Goal: Task Accomplishment & Management: Use online tool/utility

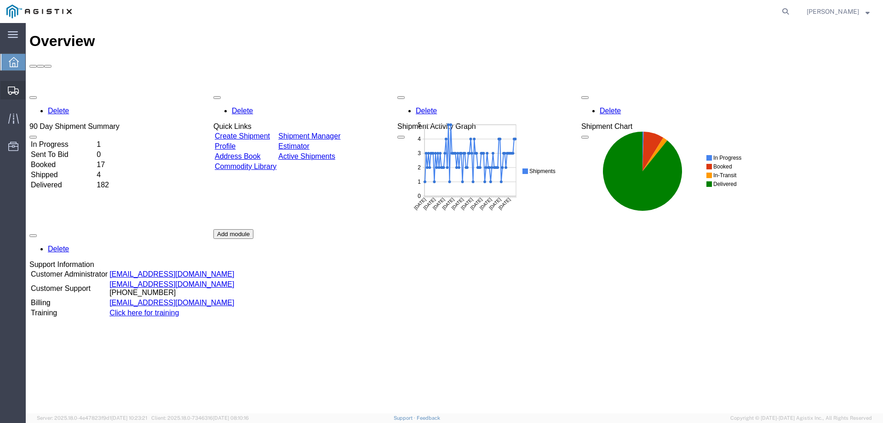
click at [0, 0] on span "Create from Template" at bounding box center [0, 0] width 0 height 0
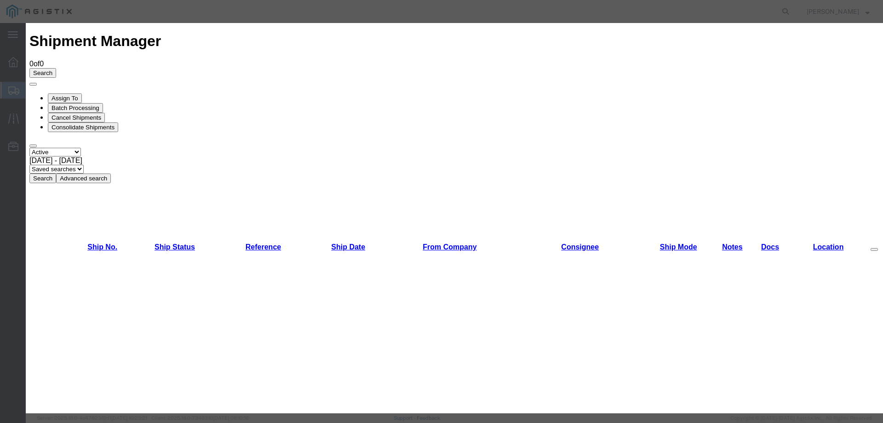
drag, startPoint x: 599, startPoint y: 48, endPoint x: 614, endPoint y: 48, distance: 15.6
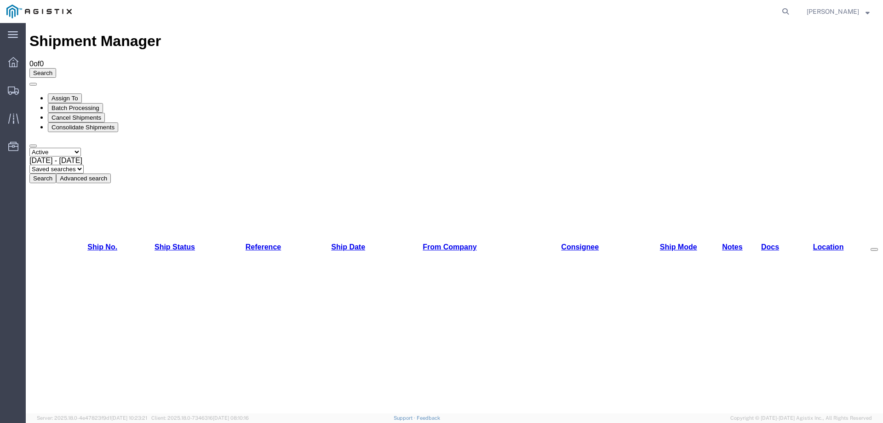
click at [844, 8] on span "[PERSON_NAME]" at bounding box center [833, 11] width 52 height 10
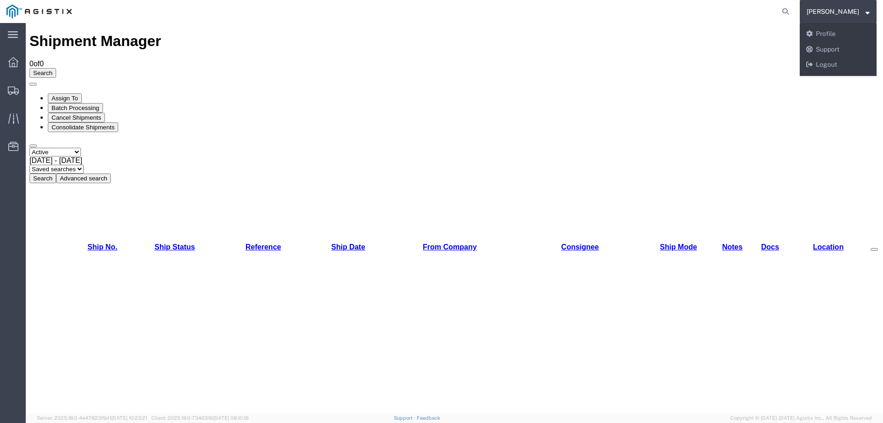
click at [856, 6] on span "[PERSON_NAME]" at bounding box center [838, 11] width 63 height 10
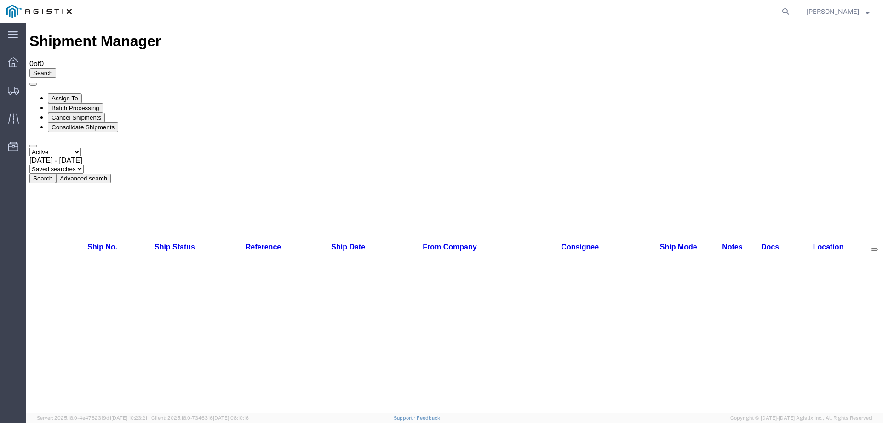
click at [848, 13] on span "[PERSON_NAME]" at bounding box center [838, 11] width 63 height 10
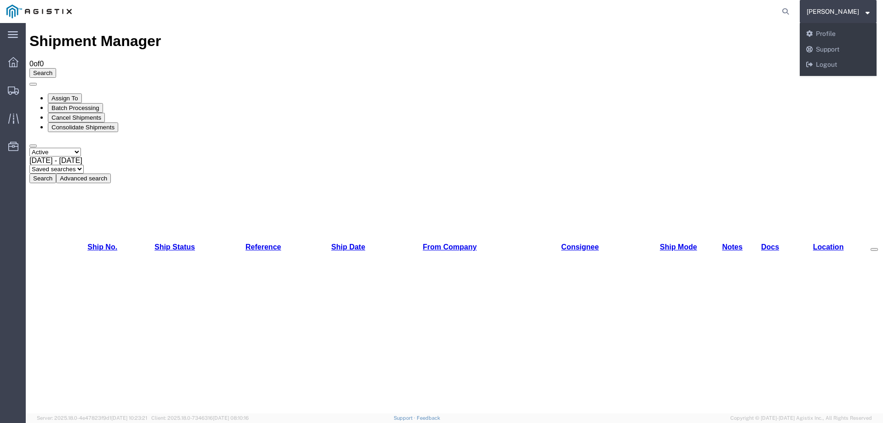
click at [848, 13] on span "[PERSON_NAME]" at bounding box center [838, 11] width 63 height 10
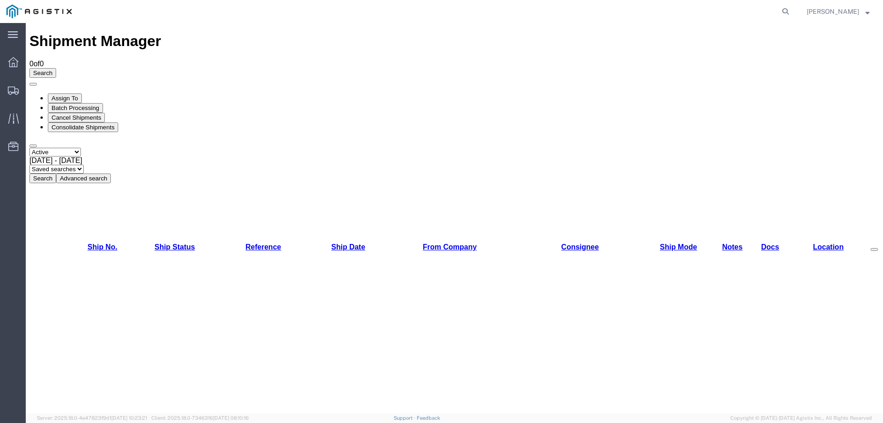
click at [82, 156] on span "[DATE] - [DATE]" at bounding box center [55, 160] width 53 height 8
click at [0, 0] on span "Shipment Manager" at bounding box center [0, 0] width 0 height 0
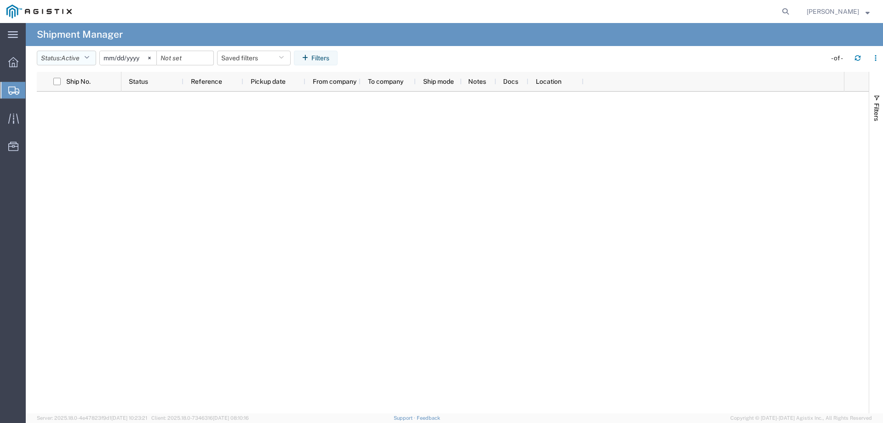
click at [96, 55] on button "Status: Active" at bounding box center [66, 58] width 59 height 15
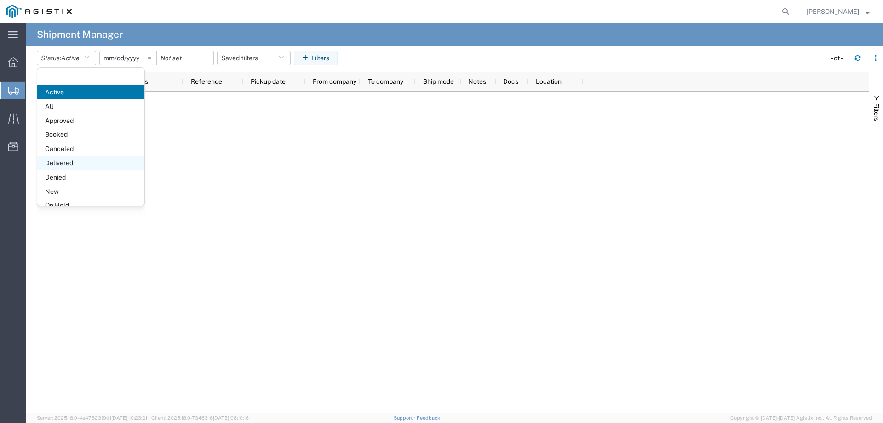
click at [69, 160] on span "Delivered" at bounding box center [90, 163] width 107 height 14
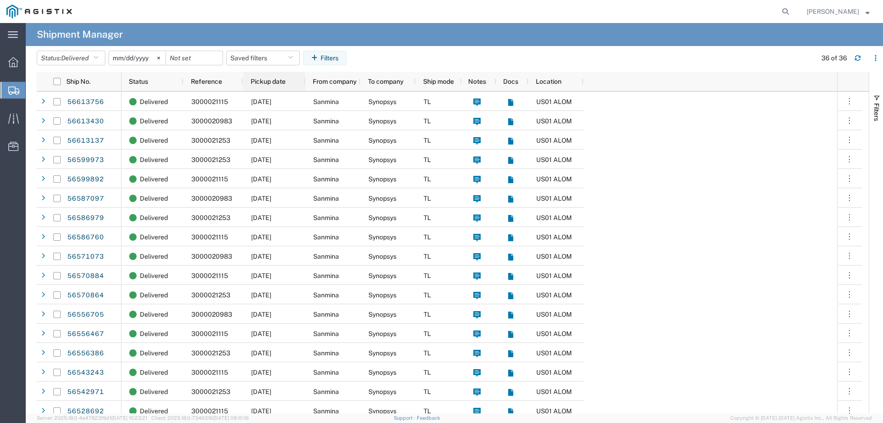
click at [294, 79] on div "Pickup date" at bounding box center [276, 81] width 51 height 15
click at [294, 79] on div "Pickup date 1" at bounding box center [276, 81] width 51 height 15
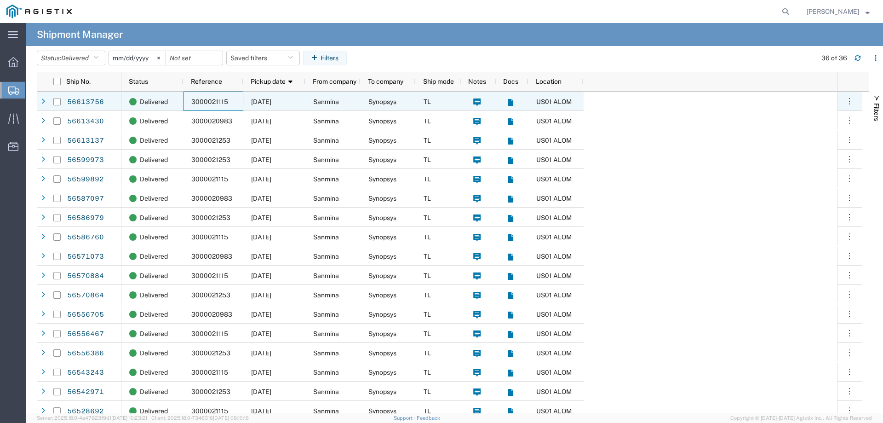
click at [237, 104] on div "3000021115" at bounding box center [214, 101] width 60 height 19
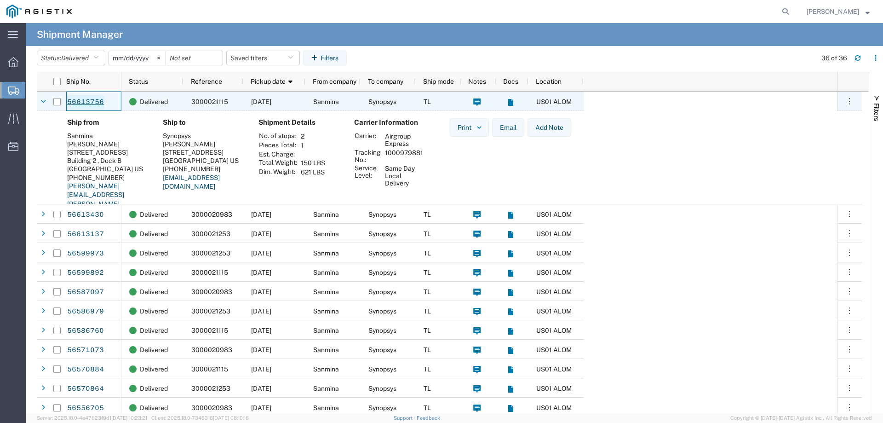
click at [87, 105] on link "56613756" at bounding box center [86, 102] width 38 height 15
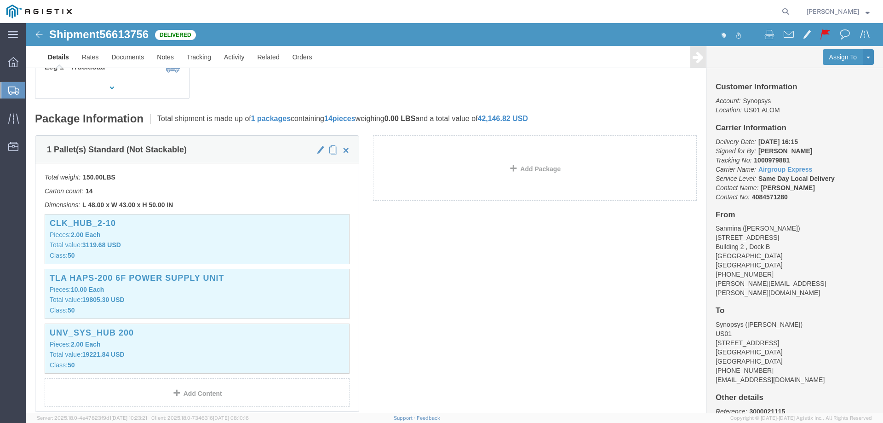
scroll to position [184, 0]
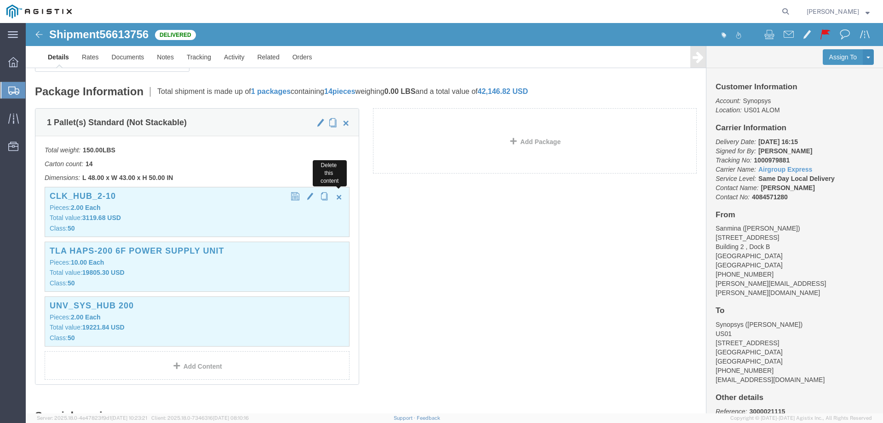
click span "button"
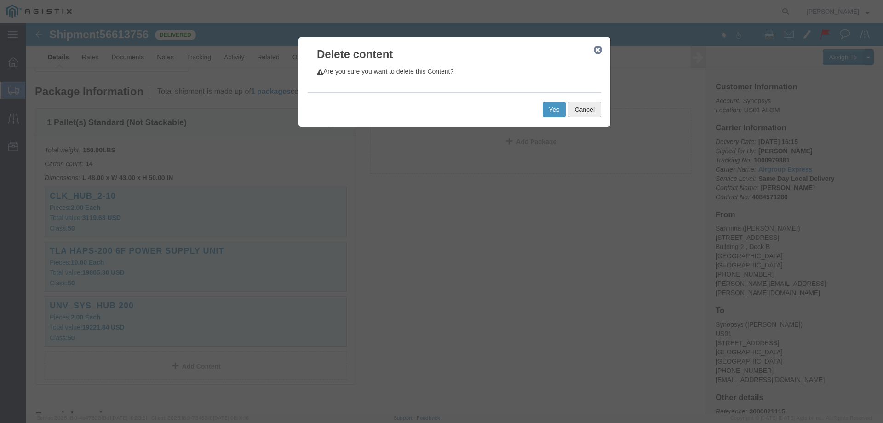
click button "Cancel"
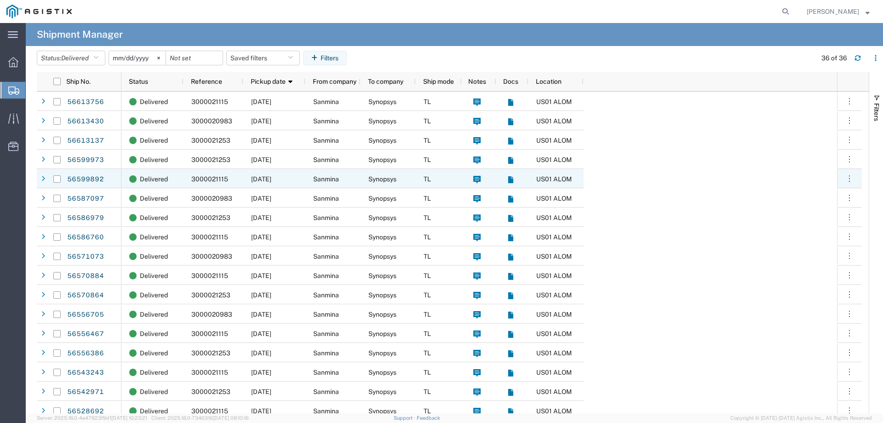
click at [217, 177] on span "3000021115" at bounding box center [209, 178] width 37 height 7
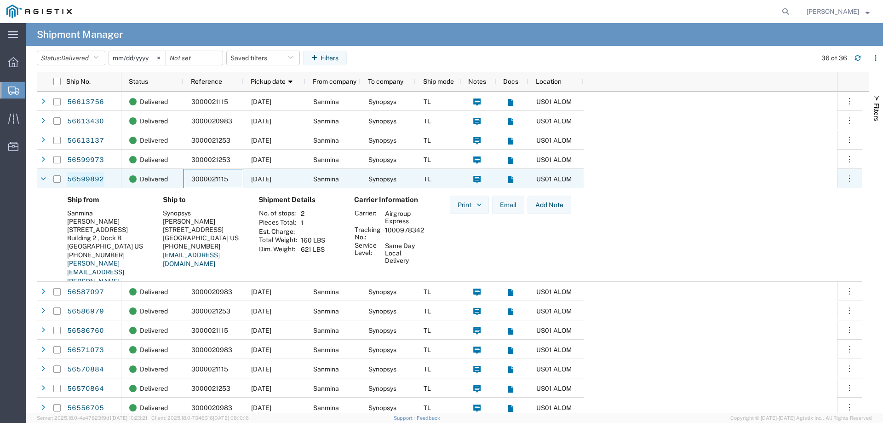
click at [93, 181] on link "56599892" at bounding box center [86, 179] width 38 height 15
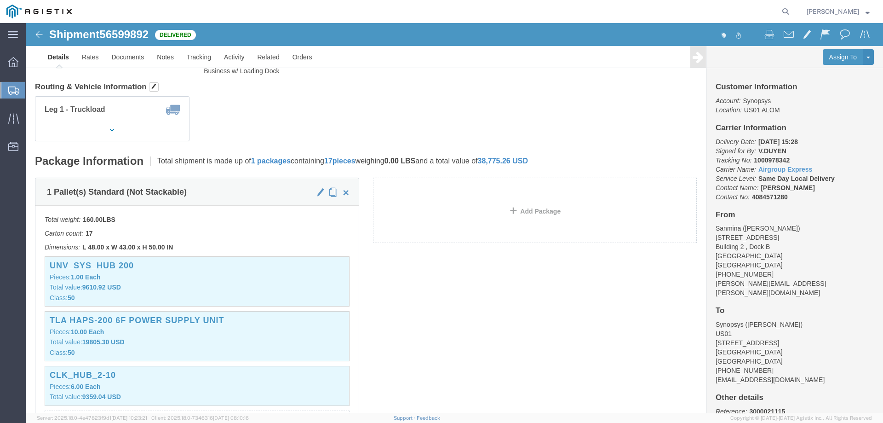
scroll to position [106, 0]
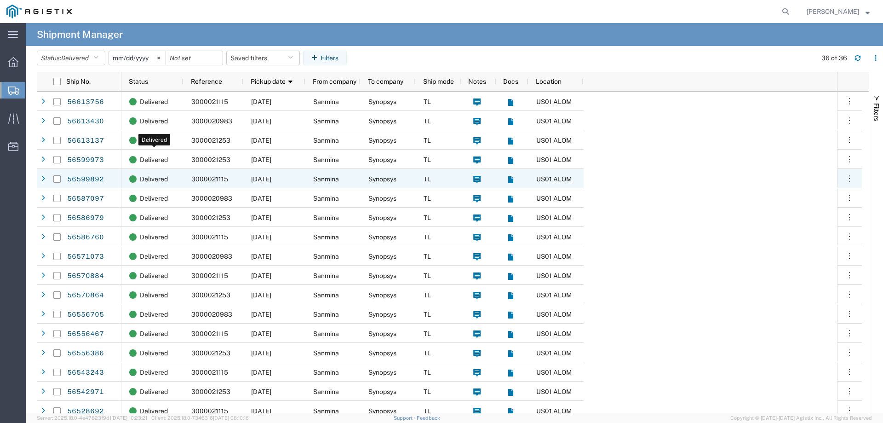
scroll to position [31, 0]
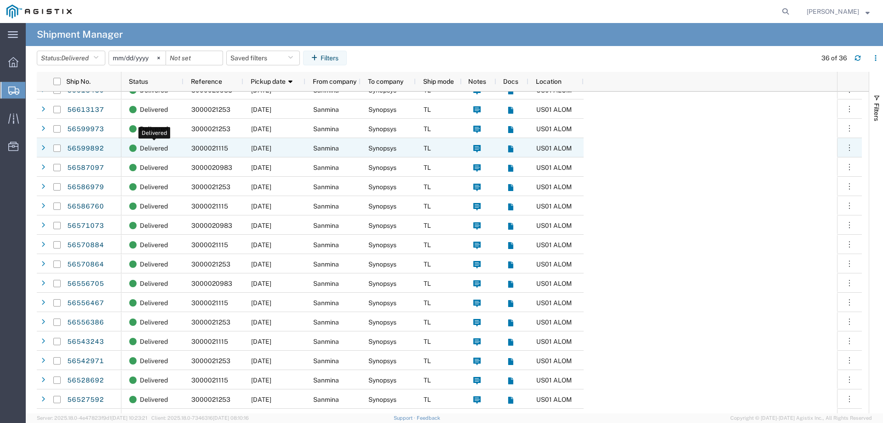
click at [132, 148] on span at bounding box center [132, 147] width 7 height 7
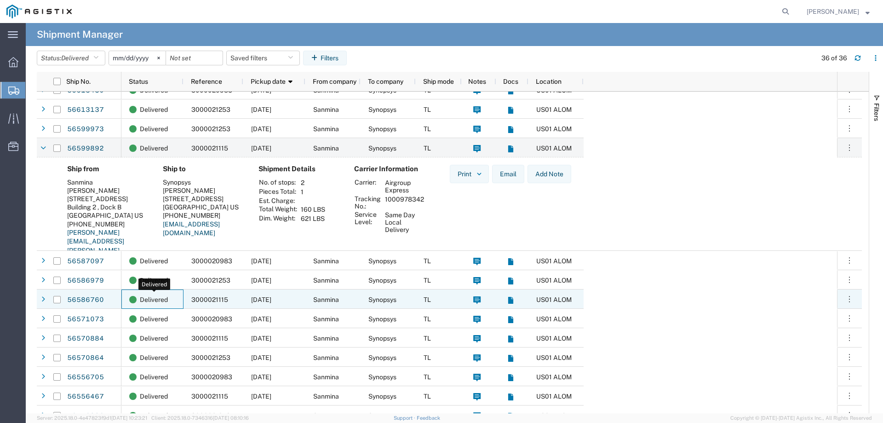
click at [157, 300] on span "Delivered" at bounding box center [154, 299] width 28 height 19
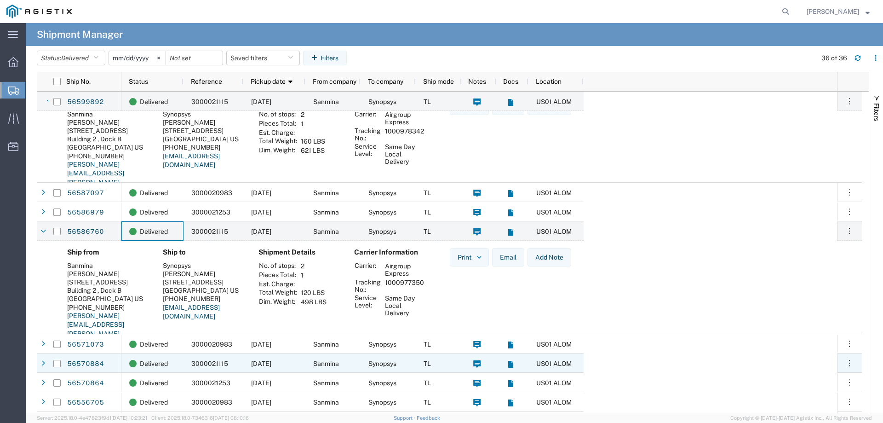
scroll to position [123, 0]
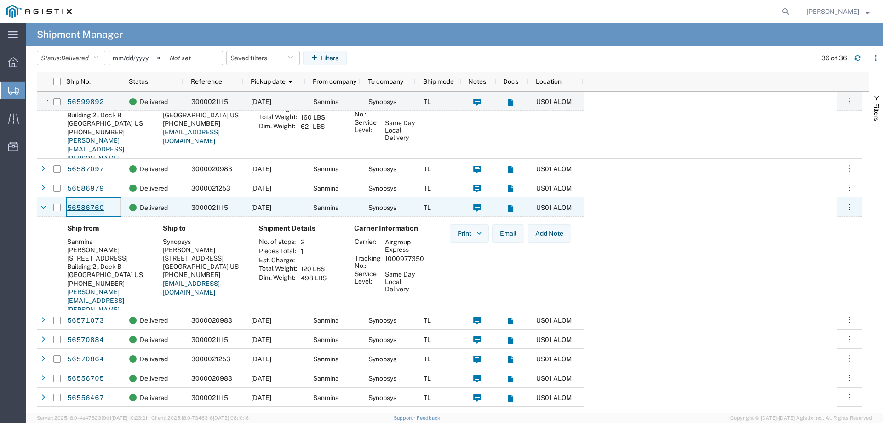
click at [89, 204] on link "56586760" at bounding box center [86, 208] width 38 height 15
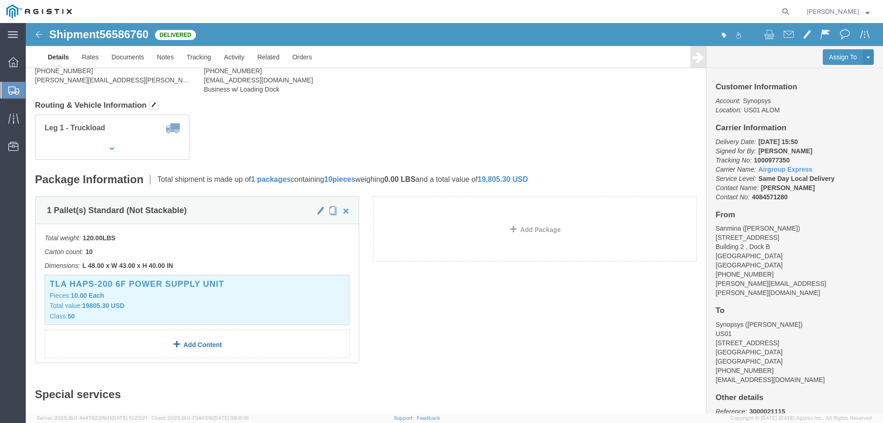
scroll to position [92, 0]
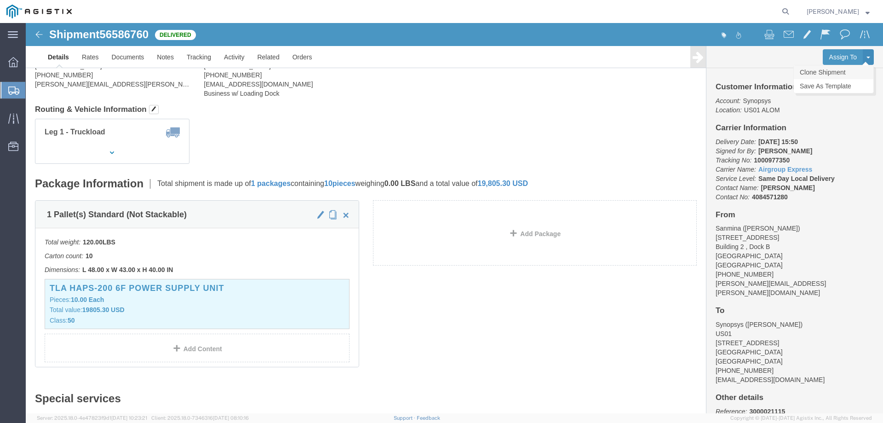
click link "Clone Shipment"
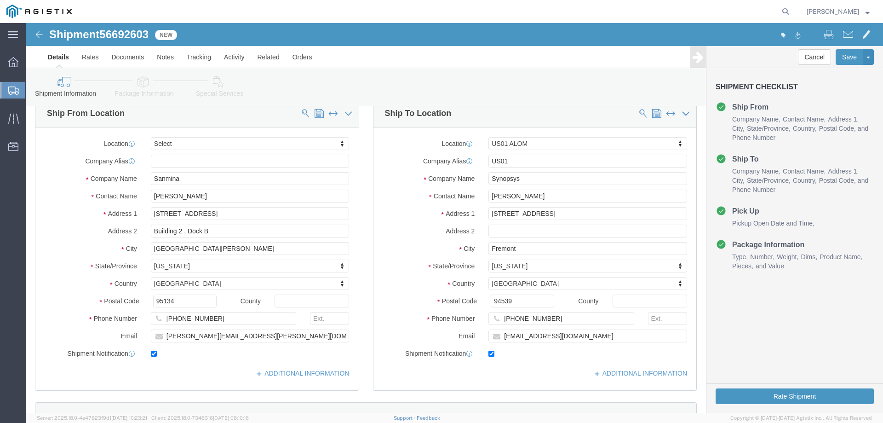
select select
select select "65511"
click input "[PERSON_NAME]"
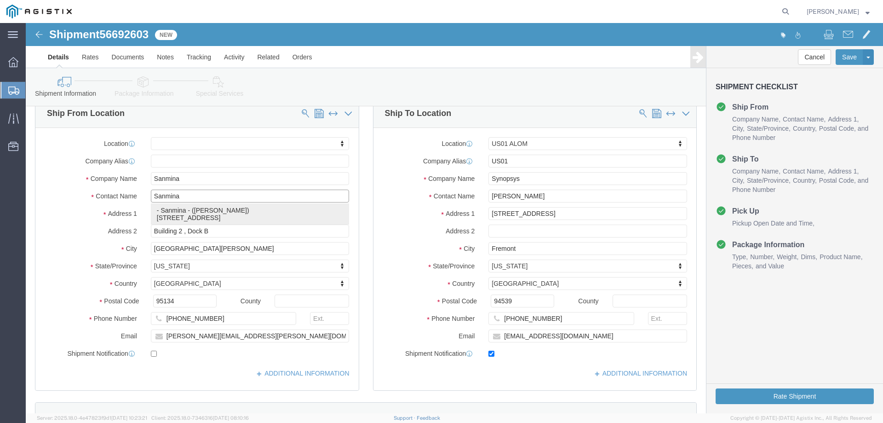
type input "[PERSON_NAME]"
select select
type input "Dock B"
checkbox input "false"
select select "CA"
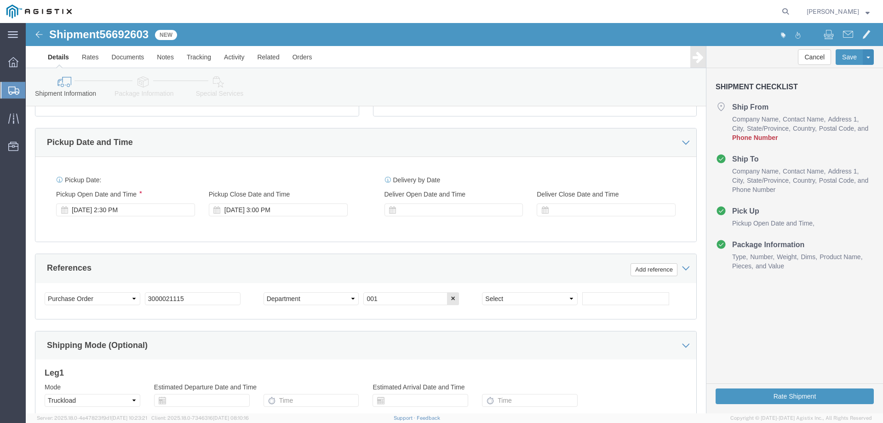
scroll to position [368, 0]
type input "[PERSON_NAME]"
click div "Delivery Start Date Delivery Start Time Deliver Open Date and Time Deliver Clos…"
click div
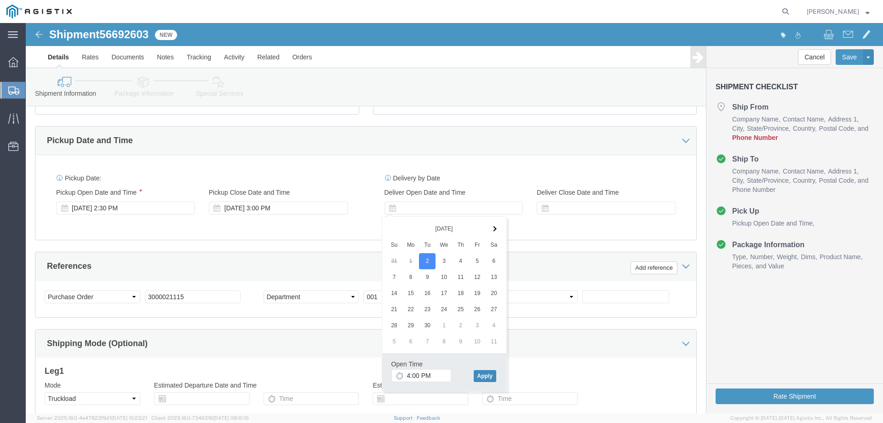
click button "Apply"
drag, startPoint x: 627, startPoint y: 182, endPoint x: 623, endPoint y: 192, distance: 11.4
click div
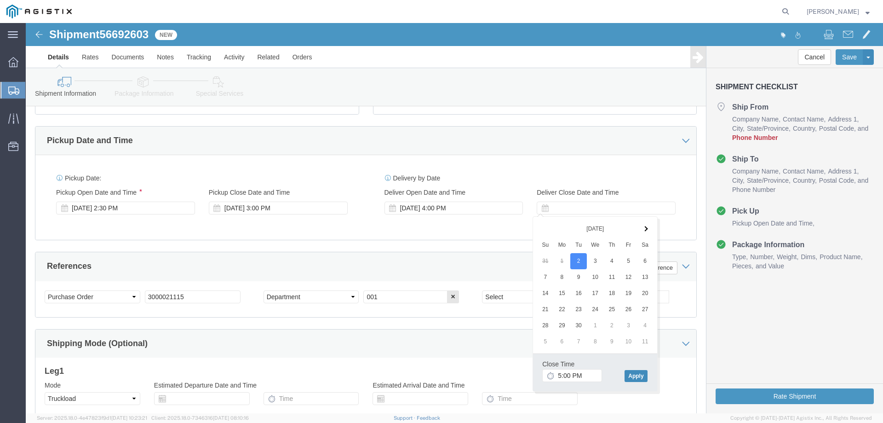
click button "Apply"
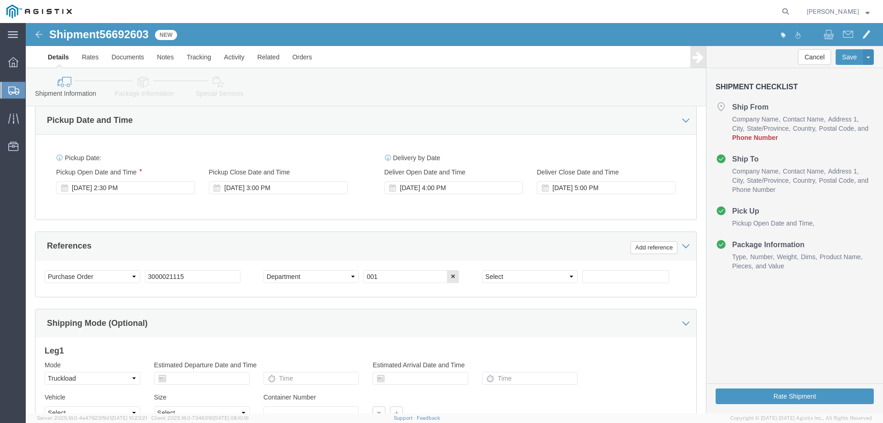
scroll to position [399, 0]
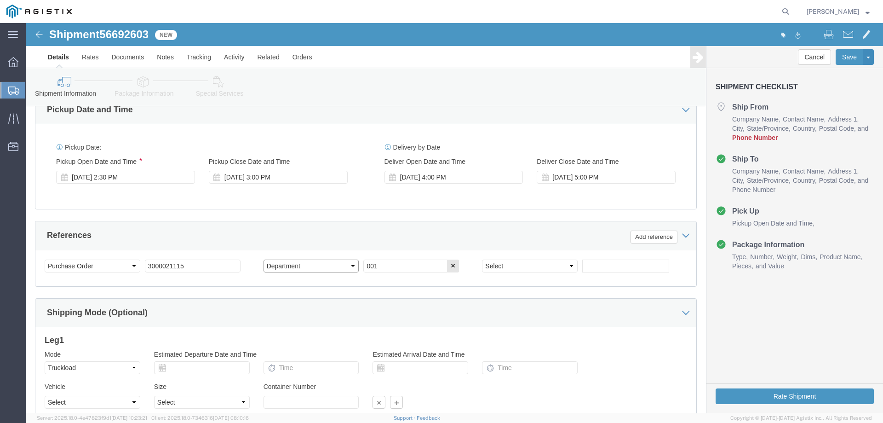
click select "Select Account Type Activity ID Airline Appointment Number ASN Batch Request # …"
select select "PURCHORD"
click select "Select Account Type Activity ID Airline Appointment Number ASN Batch Request # …"
click input "001"
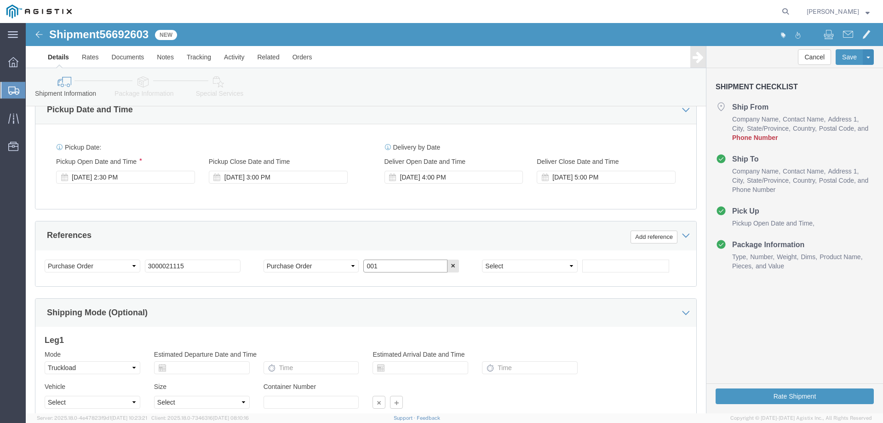
paste input "3000021110"
type input "3000021110"
click div "Shipping Mode (Optional)"
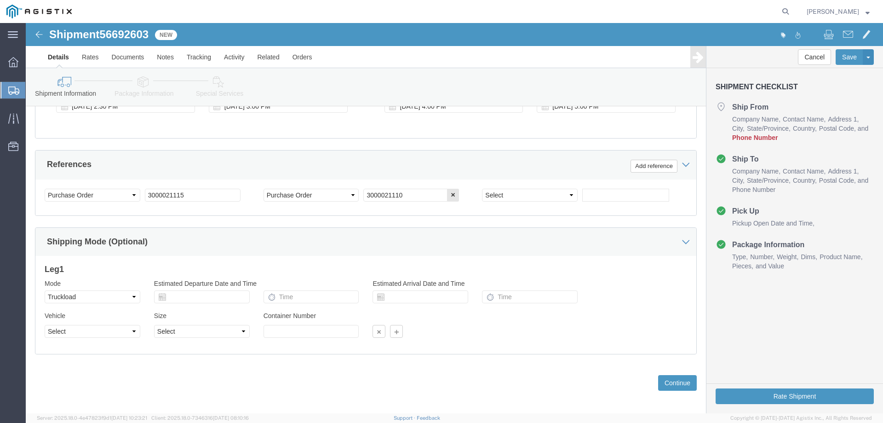
scroll to position [475, 0]
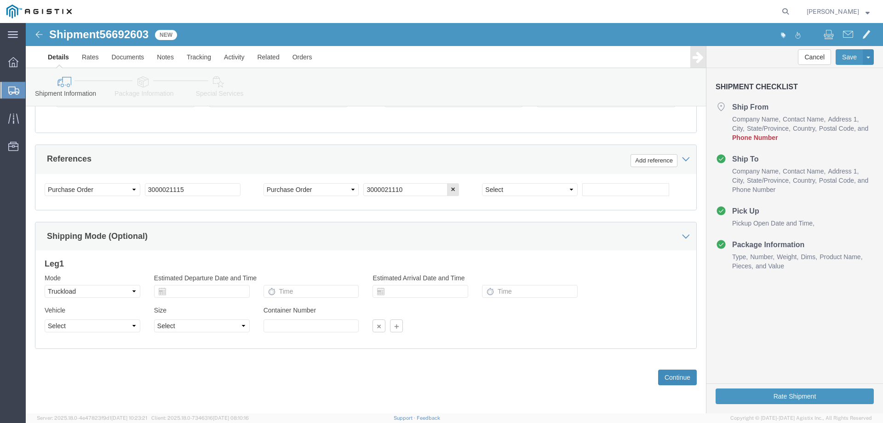
drag, startPoint x: 638, startPoint y: 352, endPoint x: 425, endPoint y: 277, distance: 225.2
click button "Continue"
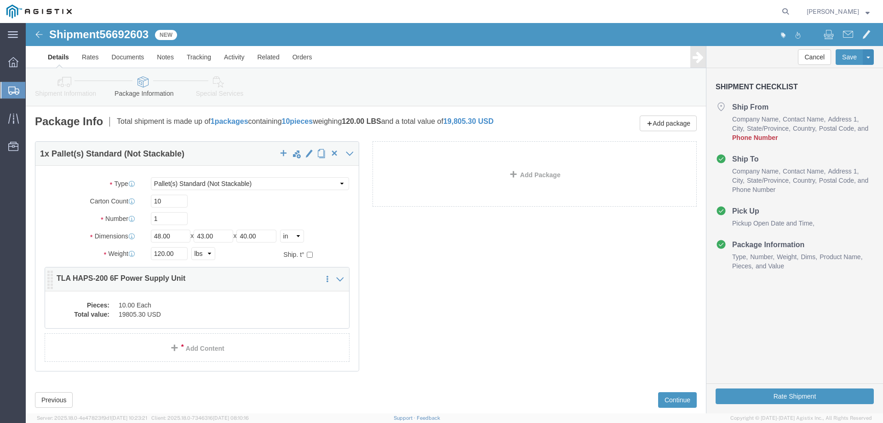
click div "Pieces: 10.00 Each Total value: 19805.30 USD"
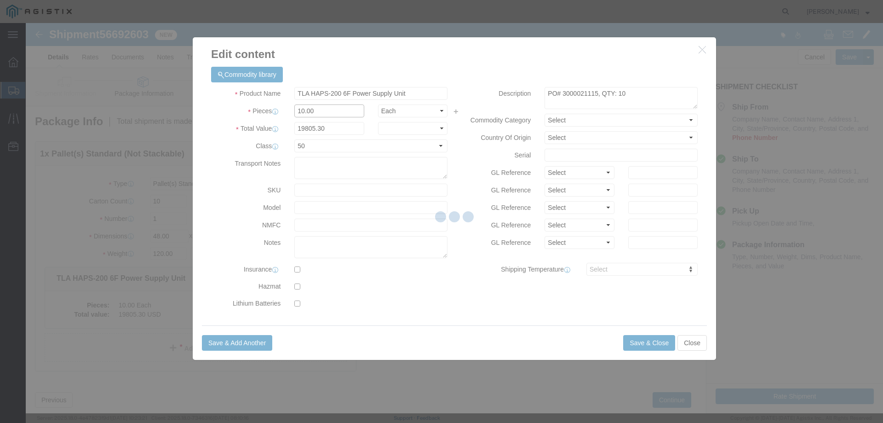
click input "10.00"
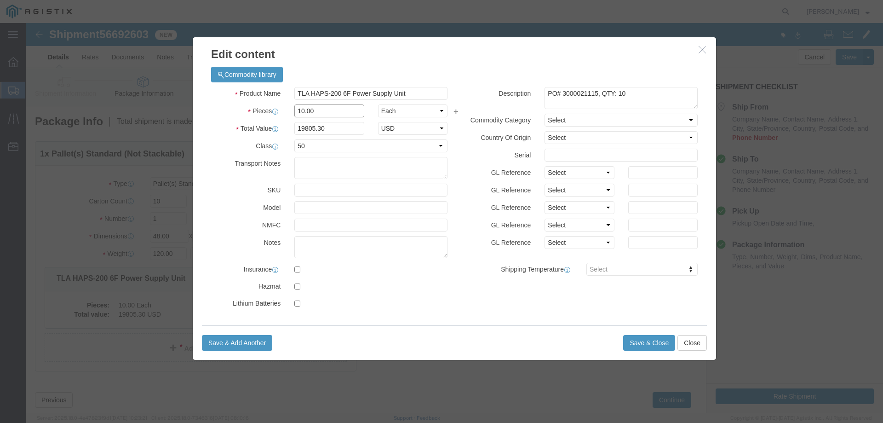
click input "10.00"
type input "12.00"
type input "23766.36"
click textarea "PO# 3000021115, QTY: 10"
type textarea "PO# 3000021115, QTY: 12"
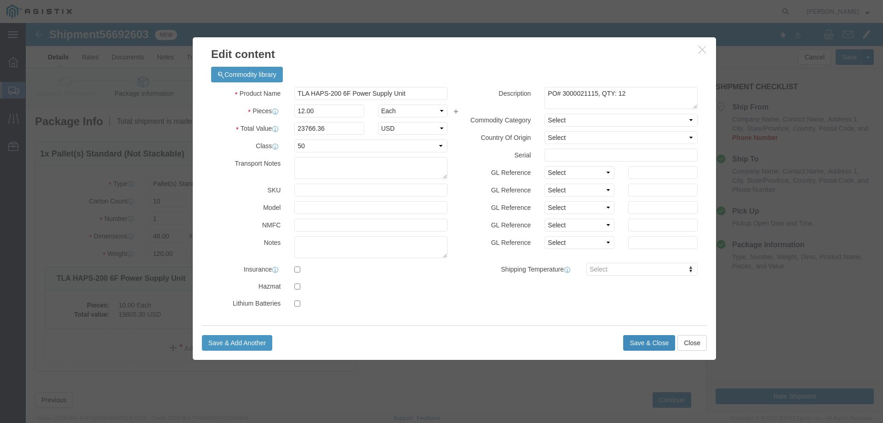
click button "Save & Close"
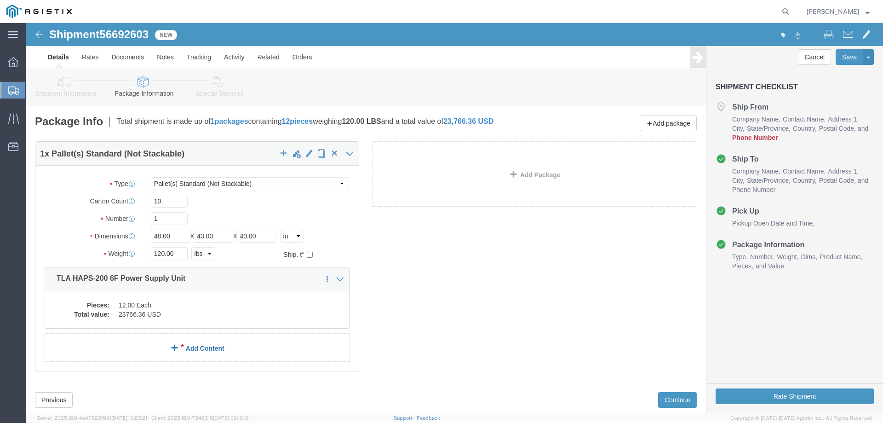
click link "Add Content"
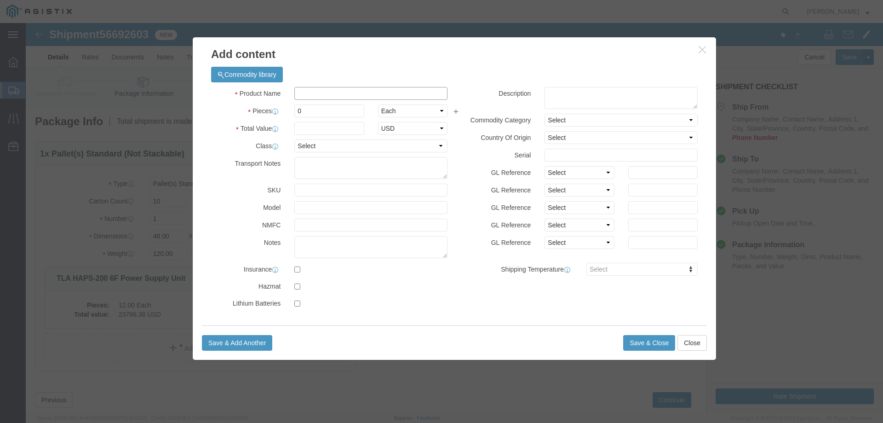
click input "text"
paste input "HIC Half Sized Packaged Product"
type input "HIC Half Sized Packaged Product"
click input "text"
paste input "924.71"
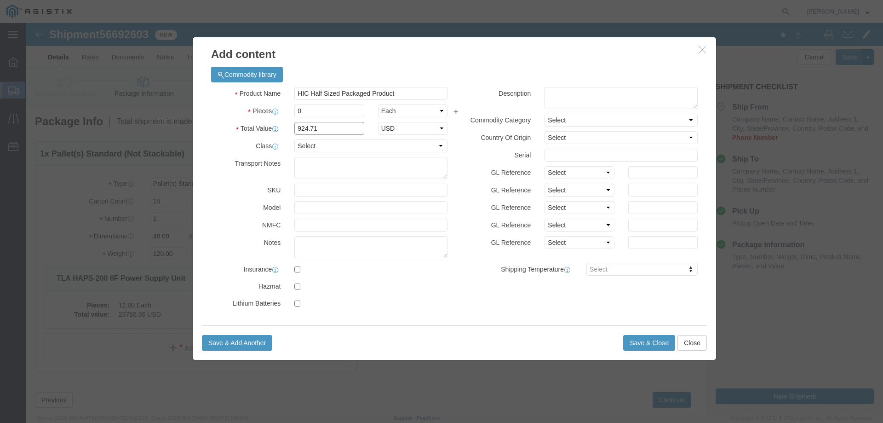
type input "924.71"
click input "0"
type input "0"
click textarea
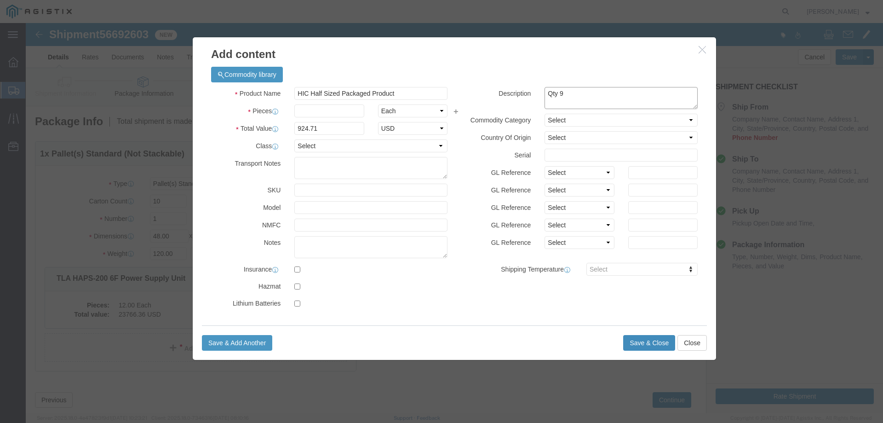
type textarea "Qty 9"
click button "Save & Close"
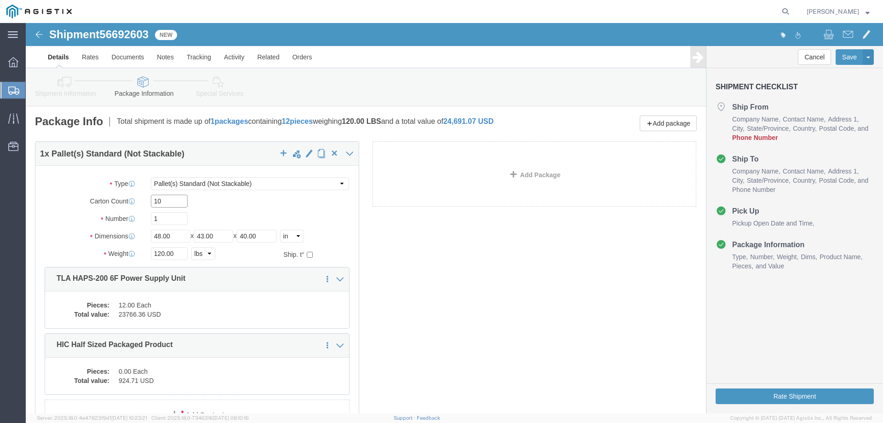
click input "10"
type input "1"
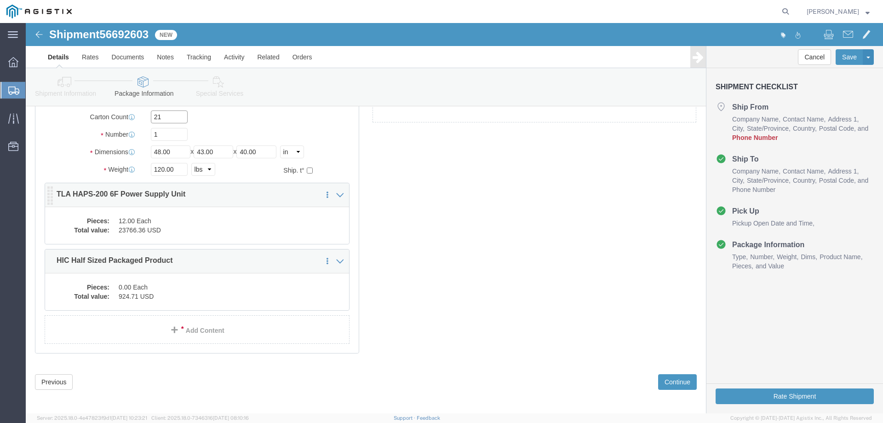
scroll to position [89, 0]
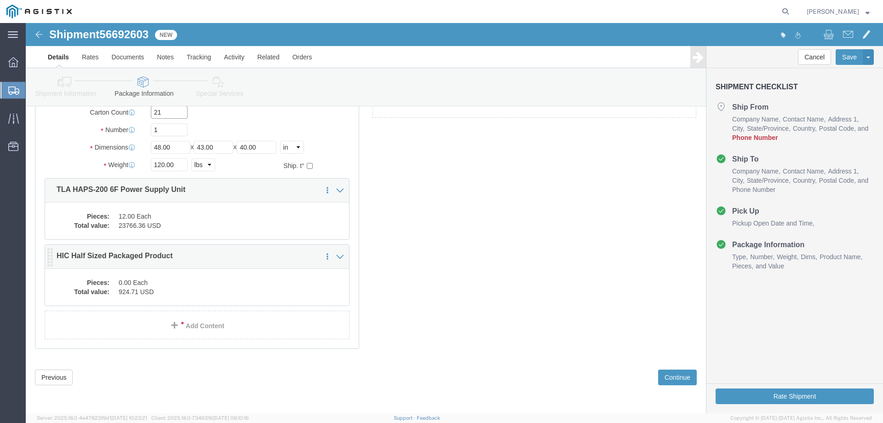
type input "21"
click div "1 x Pallet(s) Standard (Not Stackable) Package Type Select Bale(s) Basket(s) Bo…"
click div "Pieces: 0.00 Each Total value: 924.71 USD"
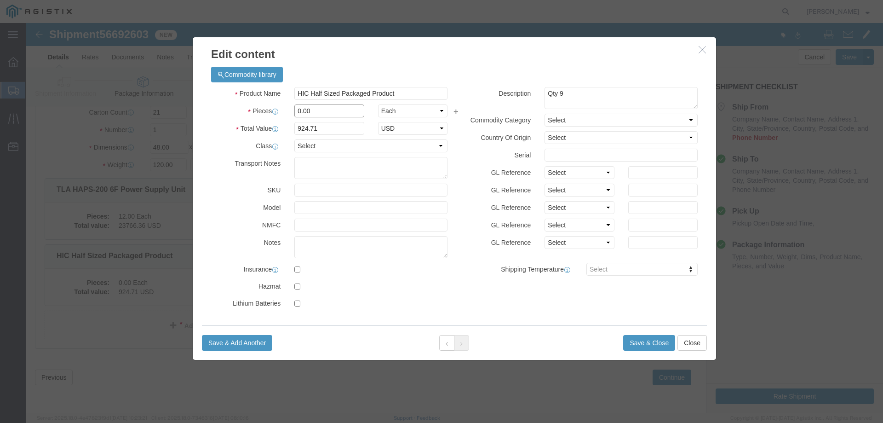
click input "0.00"
type input "6"
type input "9"
type input "8322.39"
click button "Save & Close"
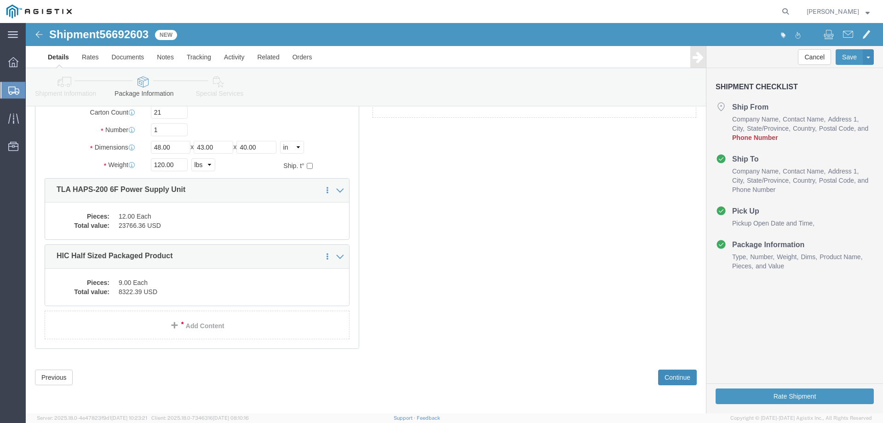
click button "Continue"
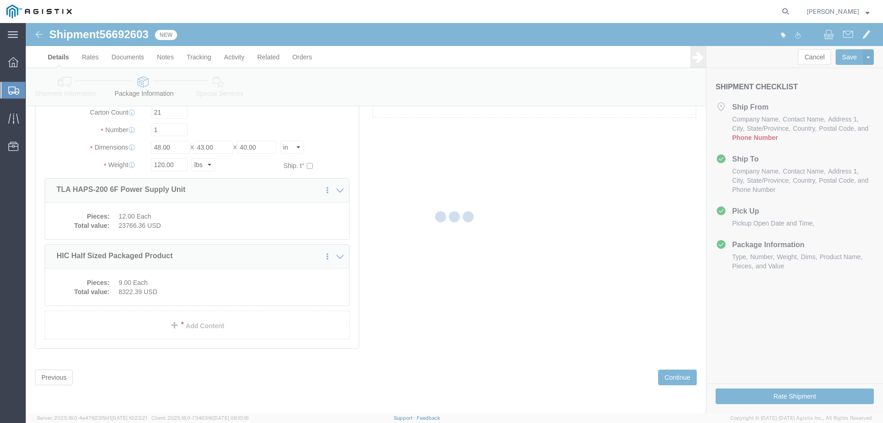
select select
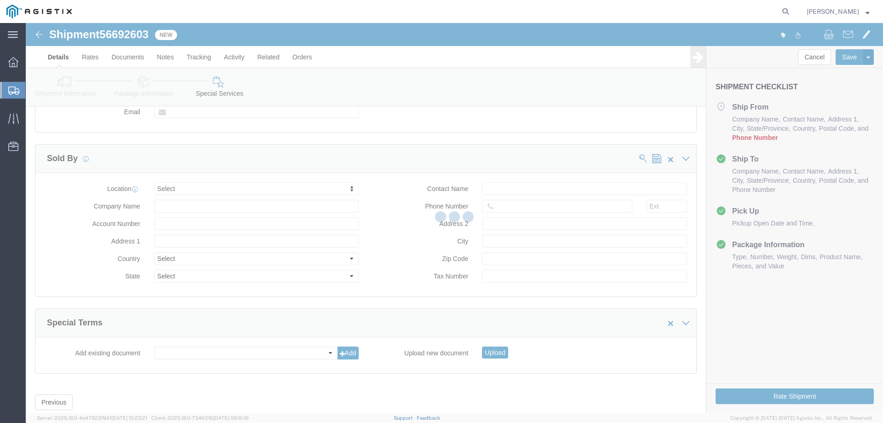
select select "COSTCENTER"
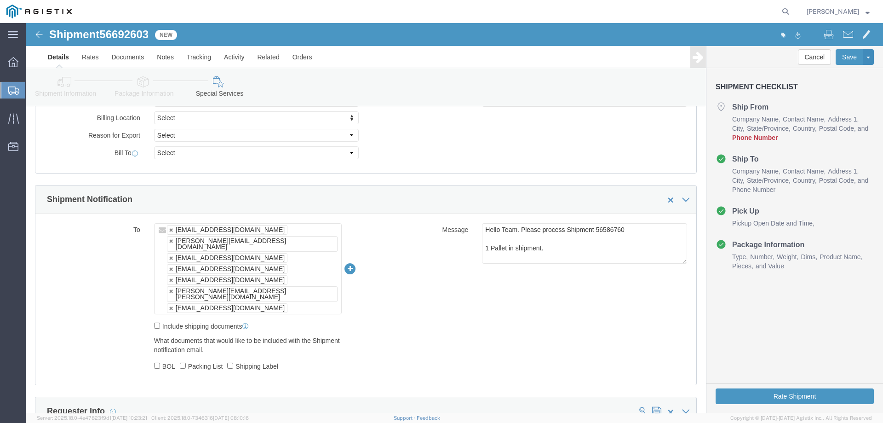
scroll to position [484, 0]
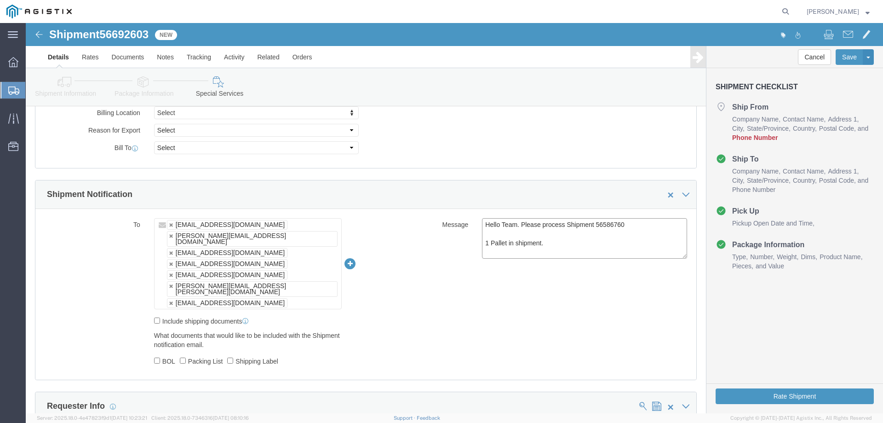
click textarea "Hello Team. Please process Shipment 56586760 1 Pallet in shipment."
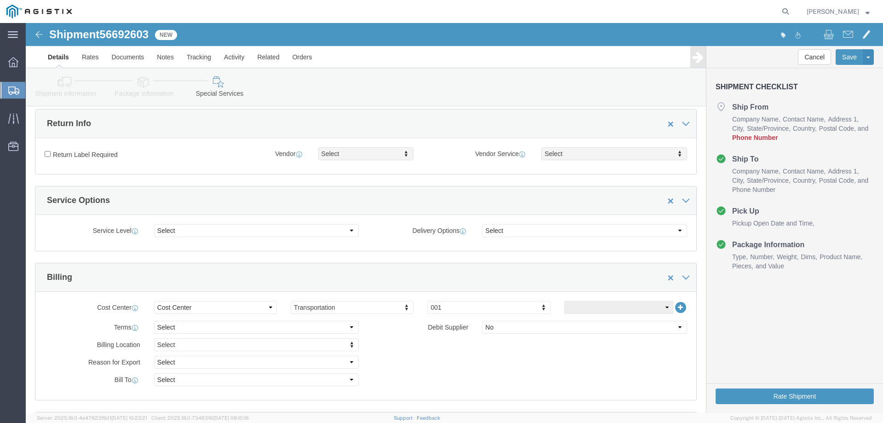
scroll to position [146, 0]
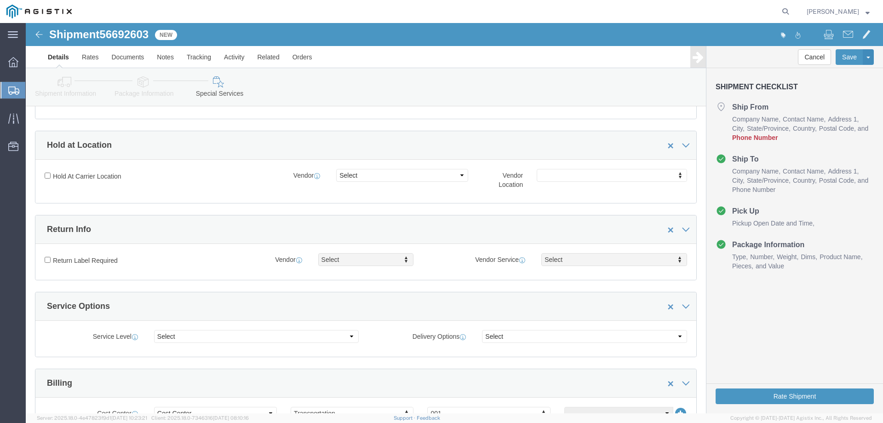
click span "56692603"
copy span "56692603"
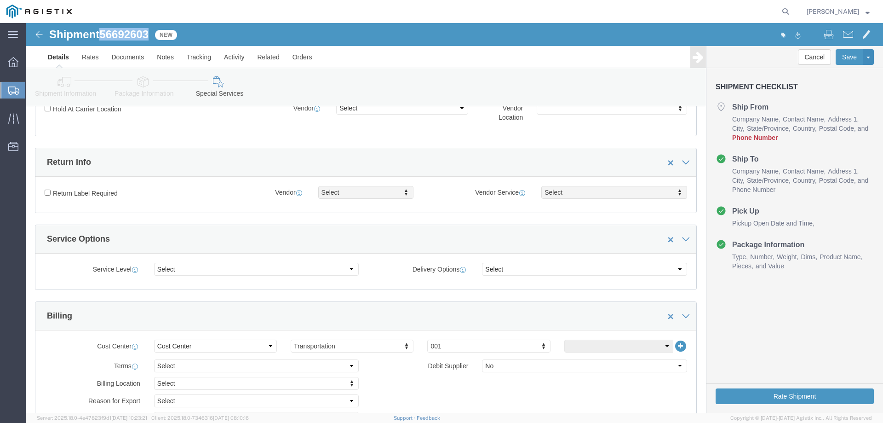
scroll to position [361, 0]
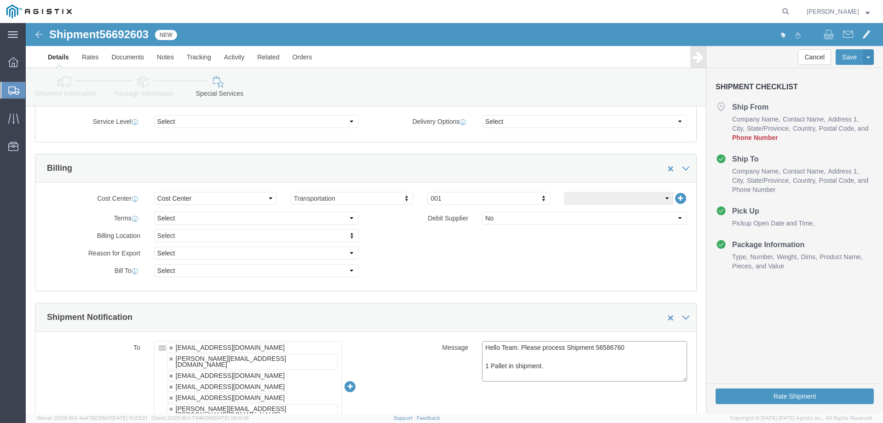
click textarea "Hello Team. Please process Shipment 56586760 1 Pallet in shipment."
paste textarea "692603"
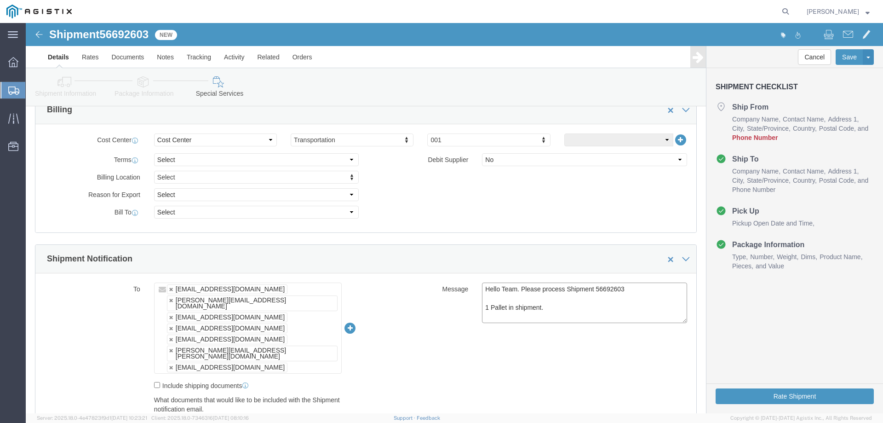
scroll to position [422, 0]
type textarea "Hello Team. Please process Shipment 56692603 1 Pallet in shipment."
click ul "[EMAIL_ADDRESS][DOMAIN_NAME] [PERSON_NAME][EMAIL_ADDRESS][DOMAIN_NAME] [EMAIL_A…"
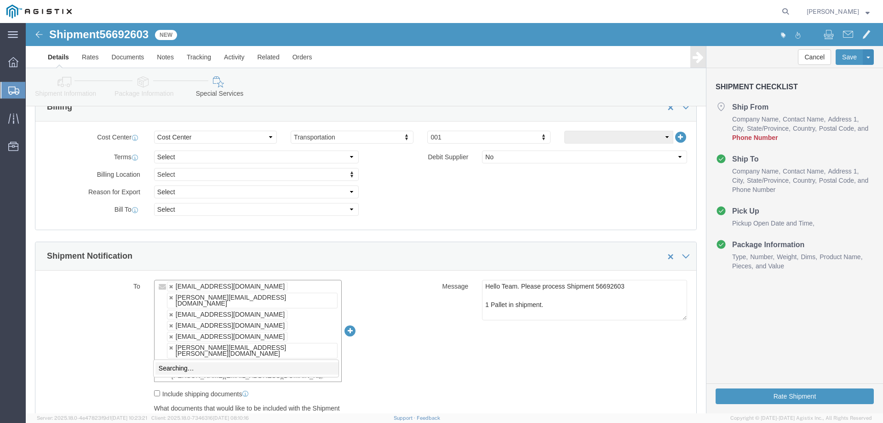
type input "[PERSON_NAME][EMAIL_ADDRESS][DOMAIN_NAME]"
type input "[EMAIL_ADDRESS][DOMAIN_NAME],[PERSON_NAME][EMAIL_ADDRESS][DOMAIN_NAME],[EMAIL_A…"
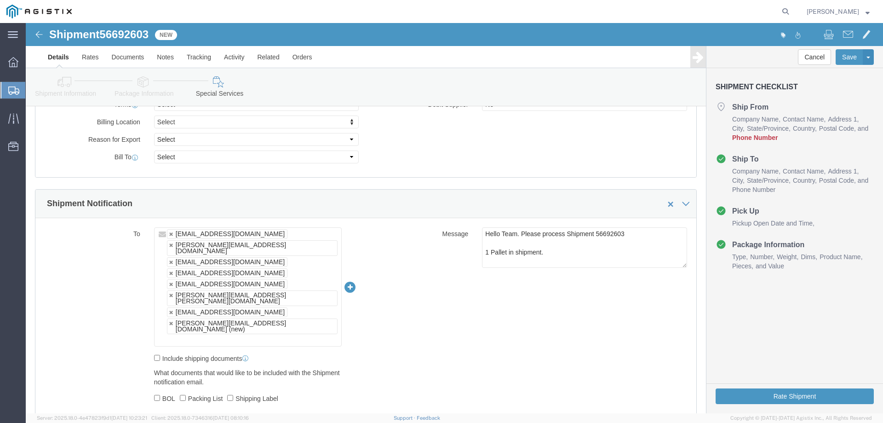
scroll to position [514, 0]
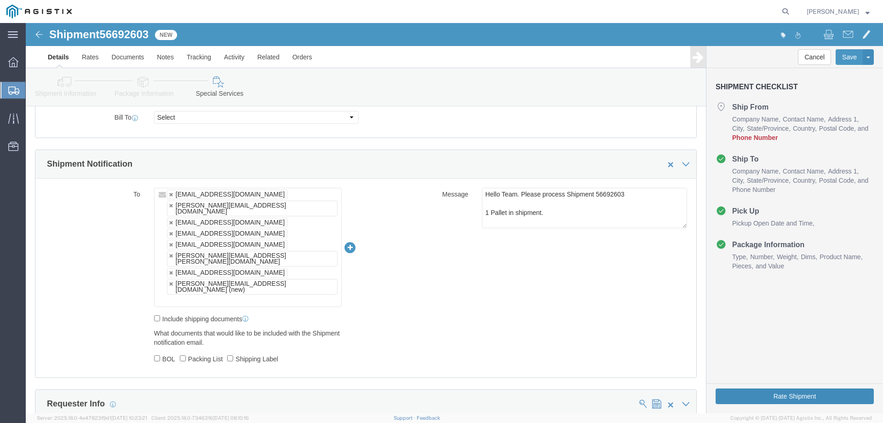
click button "Rate Shipment"
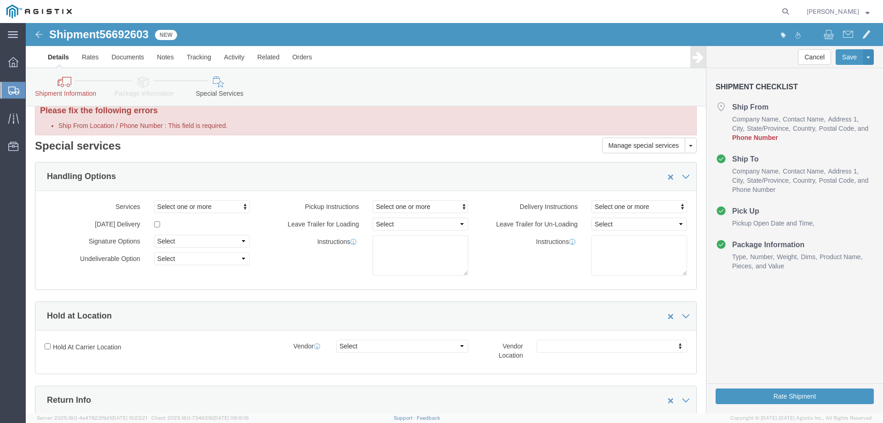
scroll to position [0, 0]
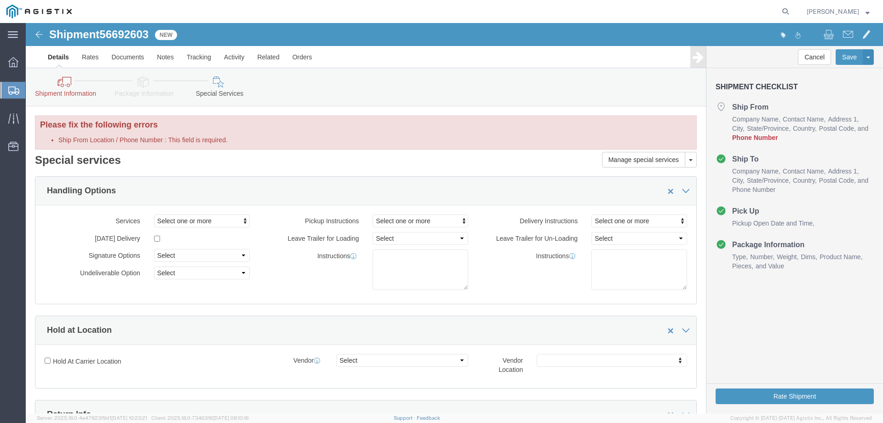
drag, startPoint x: 65, startPoint y: 61, endPoint x: 72, endPoint y: 68, distance: 9.4
click icon
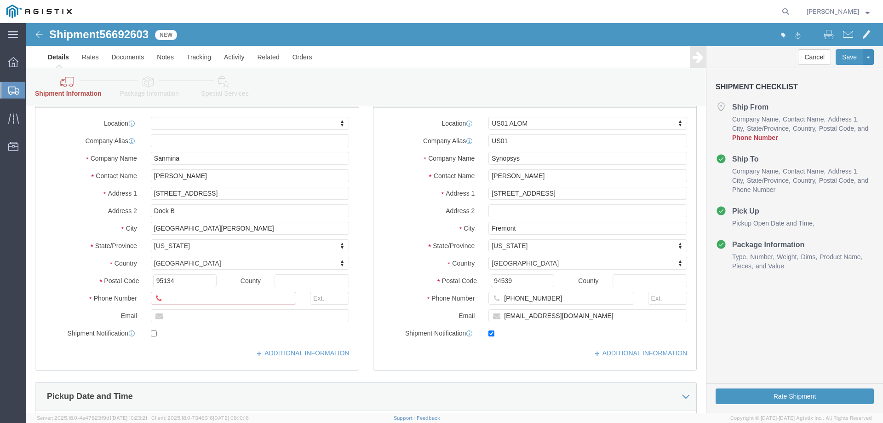
scroll to position [154, 0]
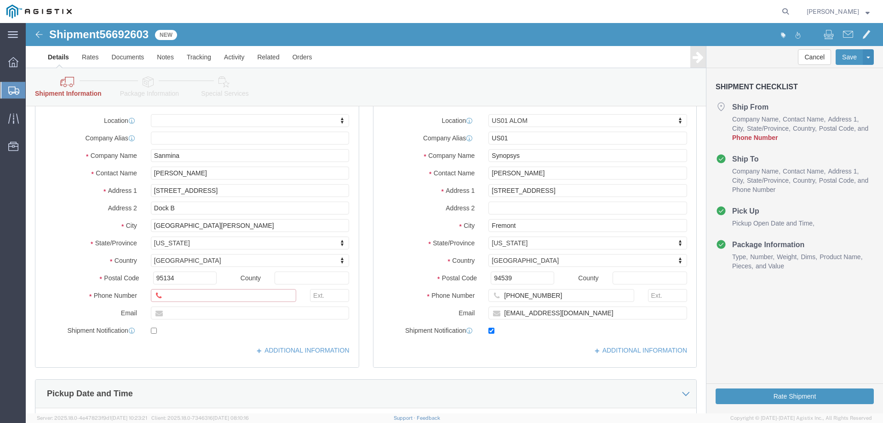
drag, startPoint x: 156, startPoint y: 274, endPoint x: 147, endPoint y: 279, distance: 10.3
click input "Ship From Location / Phone Number : This field is required."
type input "4086745680"
click button "Rate Shipment"
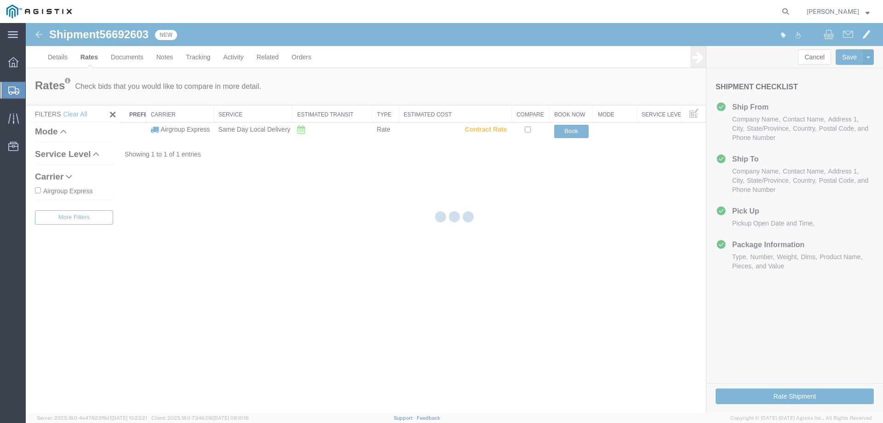
scroll to position [0, 0]
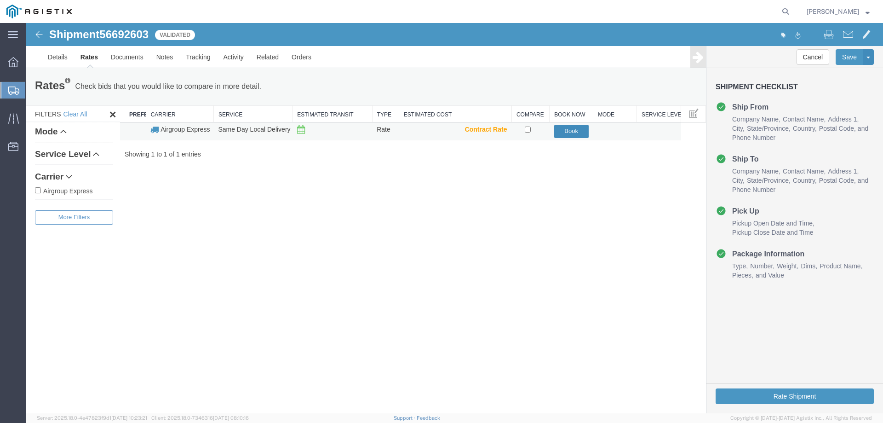
click at [572, 129] on button "Book" at bounding box center [571, 131] width 35 height 13
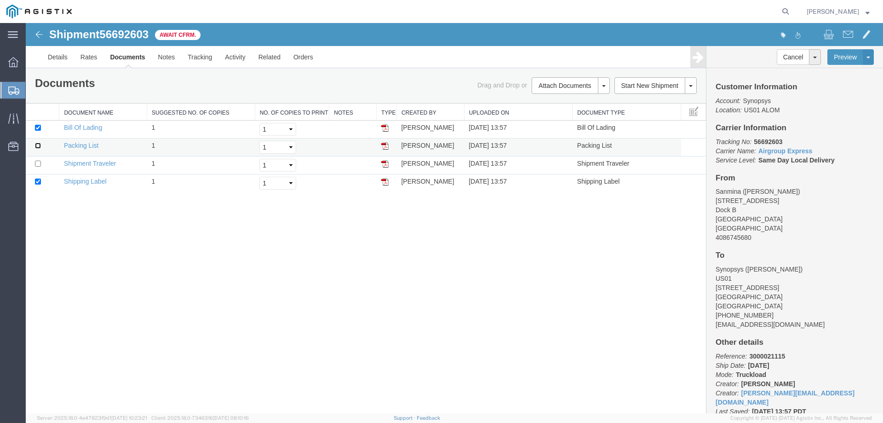
click at [40, 144] on input "checkbox" at bounding box center [38, 146] width 6 height 6
checkbox input "true"
click at [41, 162] on td at bounding box center [43, 165] width 34 height 18
click at [39, 162] on input "checkbox" at bounding box center [38, 164] width 6 height 6
checkbox input "true"
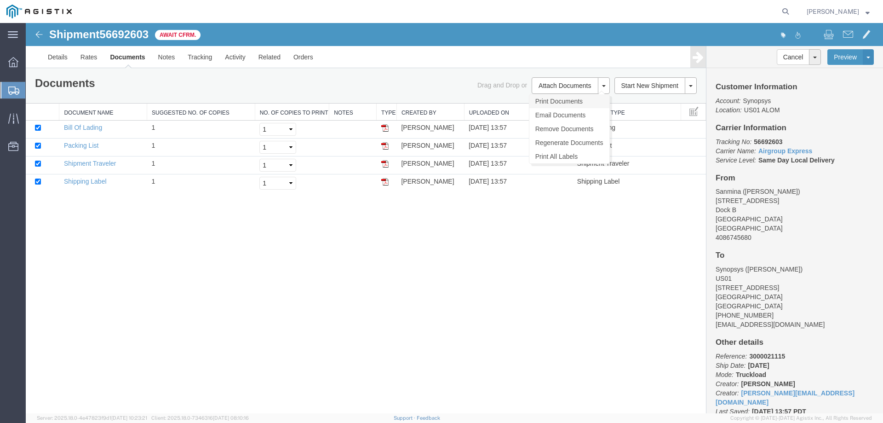
click at [580, 100] on link "Print Documents" at bounding box center [570, 101] width 80 height 14
